Goal: Transaction & Acquisition: Purchase product/service

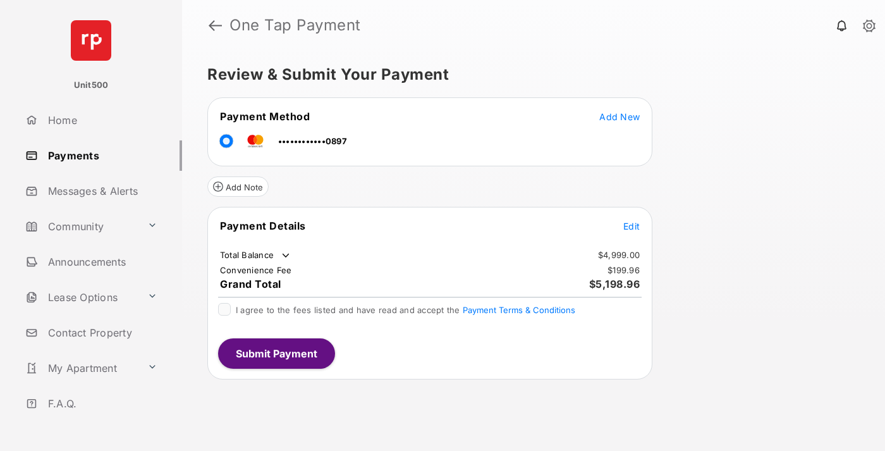
click at [632, 226] on span "Edit" at bounding box center [631, 226] width 16 height 11
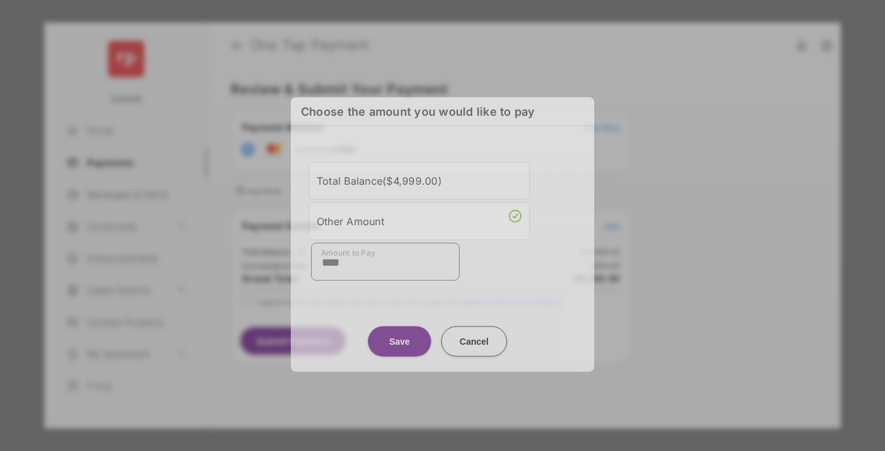
type input "****"
click at [400, 334] on button "Save" at bounding box center [399, 341] width 63 height 30
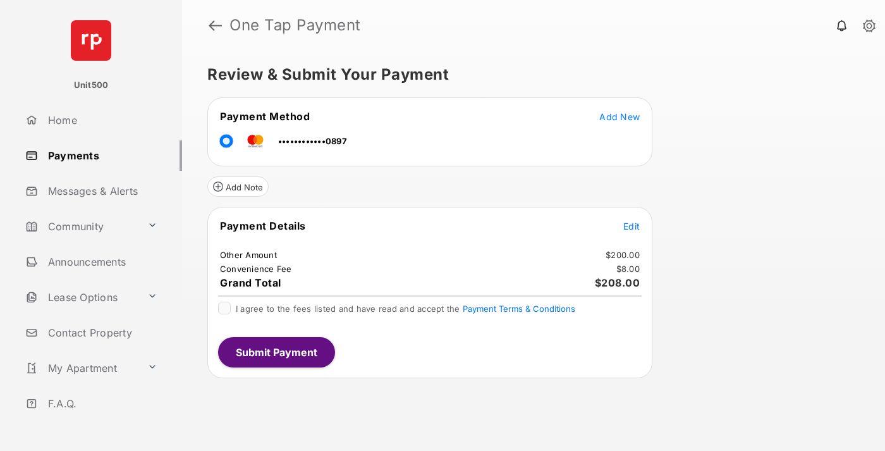
click at [632, 226] on span "Edit" at bounding box center [631, 226] width 16 height 11
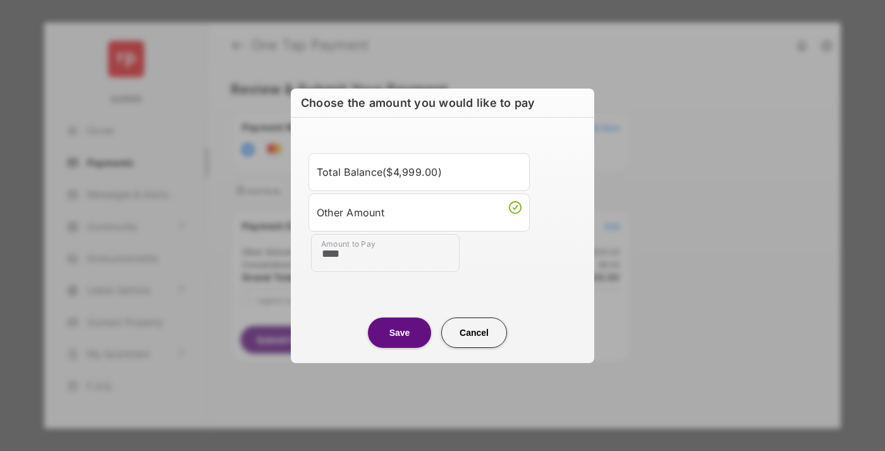
click at [400, 332] on button "Save" at bounding box center [399, 332] width 63 height 30
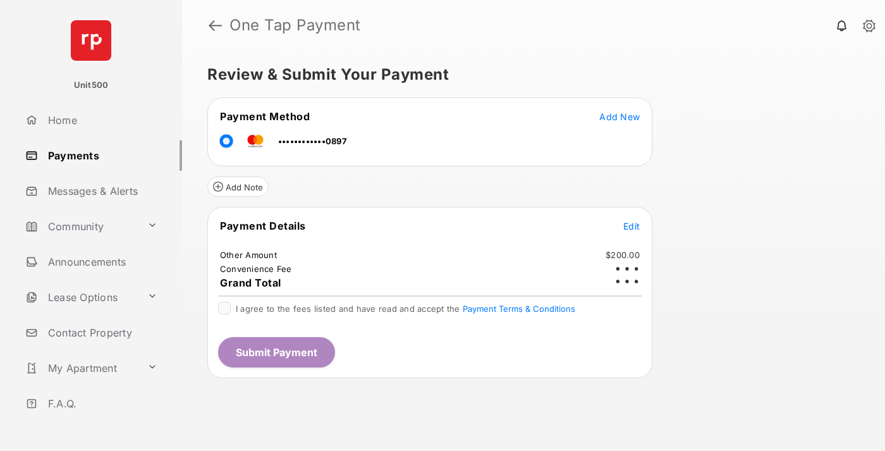
click at [276, 352] on button "Submit Payment" at bounding box center [276, 352] width 117 height 30
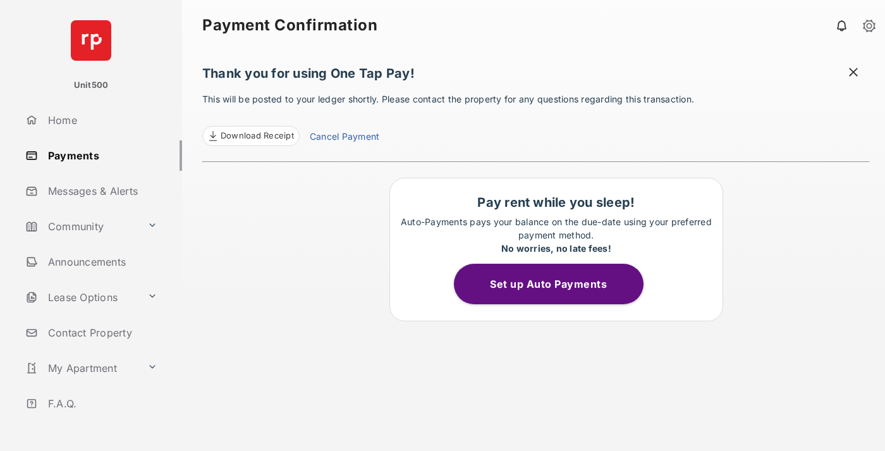
click at [250, 136] on span "Download Receipt" at bounding box center [257, 136] width 73 height 13
click at [854, 73] on span at bounding box center [853, 74] width 13 height 16
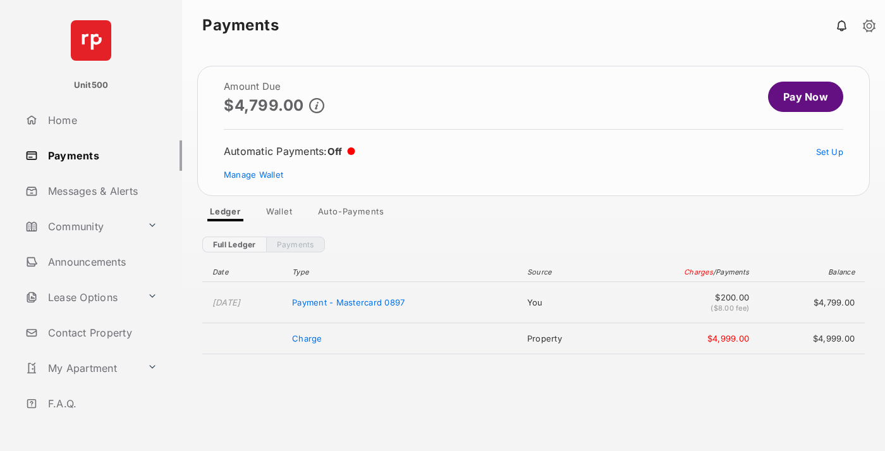
click at [254, 175] on link "Manage Wallet" at bounding box center [253, 174] width 59 height 10
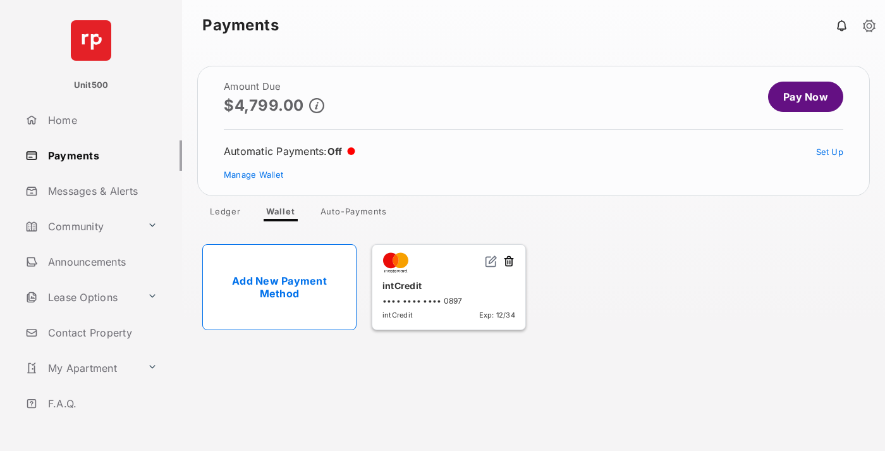
click at [509, 262] on button at bounding box center [509, 262] width 13 height 15
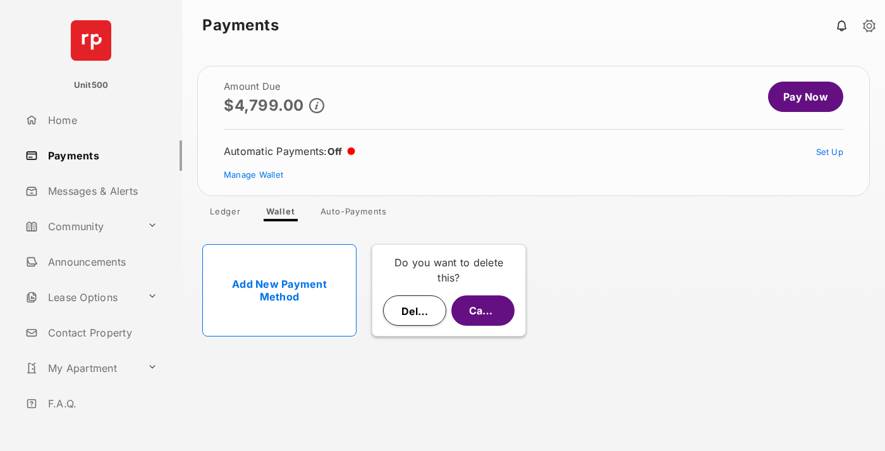
click at [415, 310] on button "Delete" at bounding box center [414, 310] width 63 height 30
